Goal: Find specific page/section: Find specific page/section

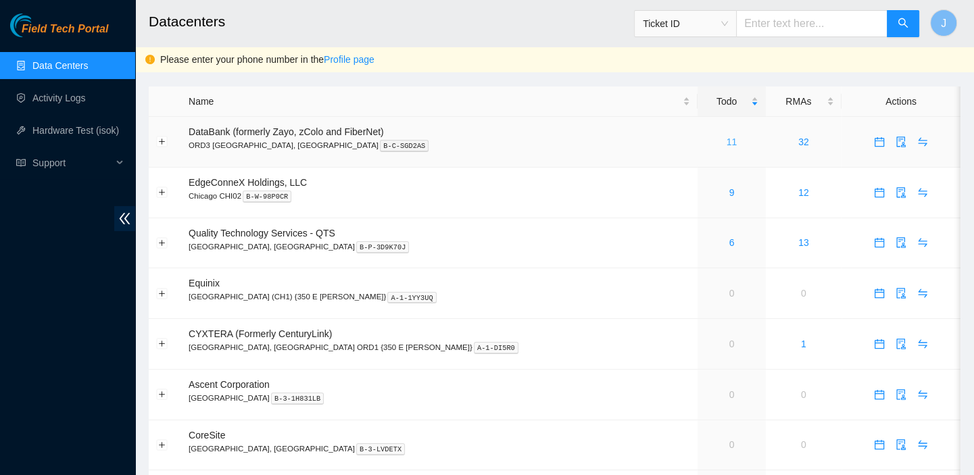
click at [727, 142] on link "11" at bounding box center [732, 142] width 11 height 11
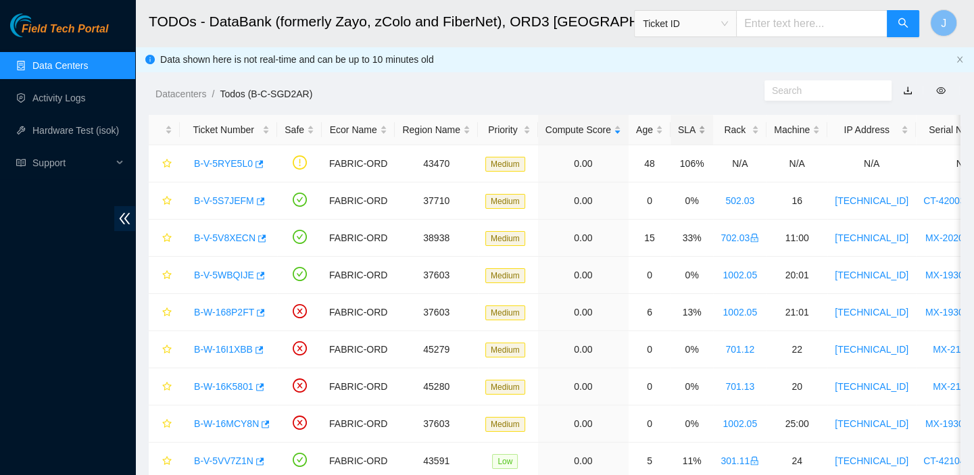
click at [679, 128] on div "SLA" at bounding box center [692, 129] width 28 height 15
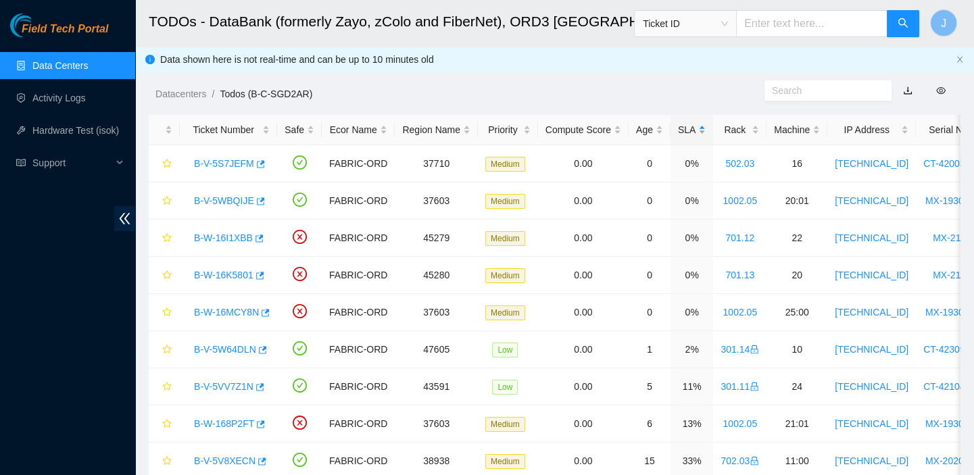
click at [679, 128] on div "SLA" at bounding box center [692, 129] width 28 height 15
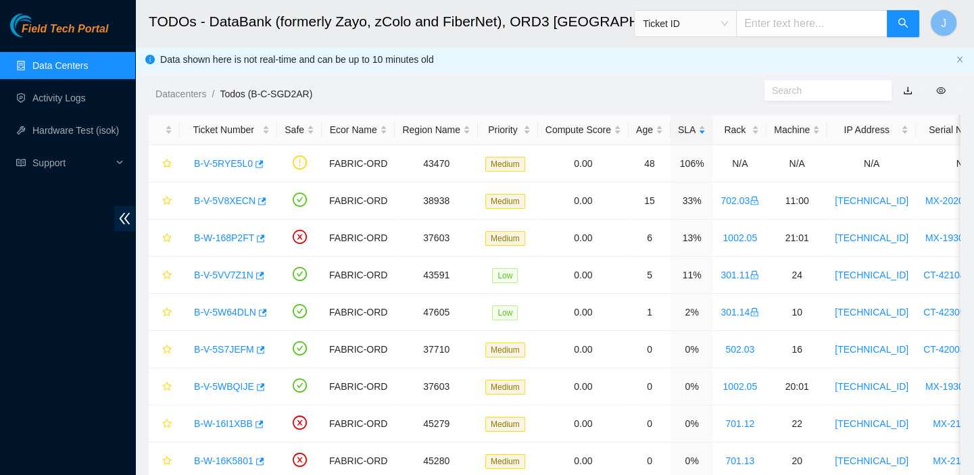
click at [38, 235] on div "Field Tech Portal Data Centers Activity Logs Hardware Test (isok) Support" at bounding box center [67, 245] width 135 height 462
click at [40, 337] on div "Field Tech Portal Data Centers Activity Logs Hardware Test (isok) Support" at bounding box center [67, 245] width 135 height 462
drag, startPoint x: 192, startPoint y: 166, endPoint x: 247, endPoint y: 170, distance: 55.5
click at [247, 170] on div "B-V-5RYE5L0" at bounding box center [228, 164] width 82 height 22
copy link "B-V-5RYE5L0"
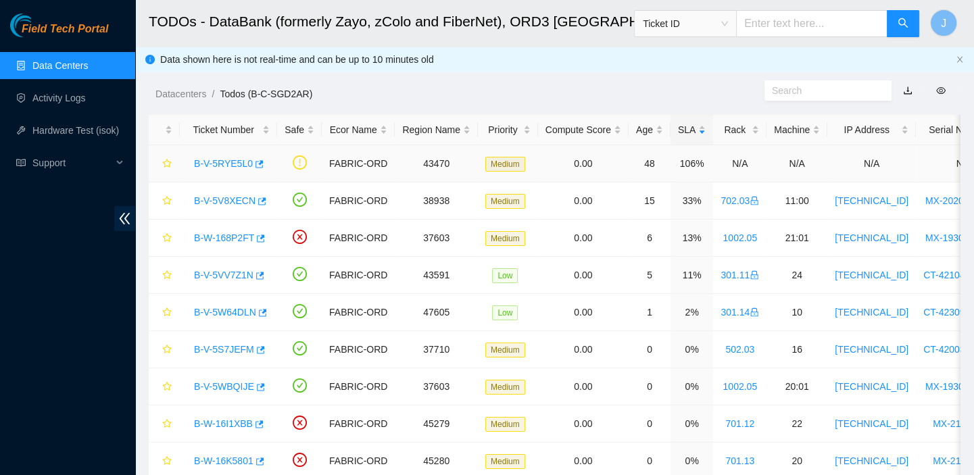
click at [256, 176] on td "B-V-5RYE5L0" at bounding box center [228, 163] width 97 height 37
click at [220, 168] on link "B-V-5RYE5L0" at bounding box center [223, 163] width 59 height 11
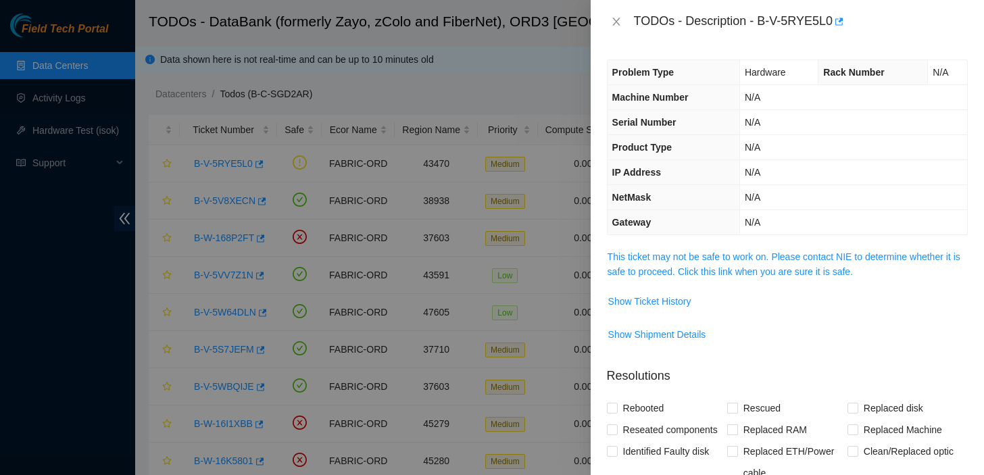
click at [482, 88] on div at bounding box center [492, 237] width 984 height 475
click at [330, 38] on div at bounding box center [492, 237] width 984 height 475
click at [616, 21] on icon "close" at bounding box center [615, 22] width 7 height 8
